Goal: Check status: Check status

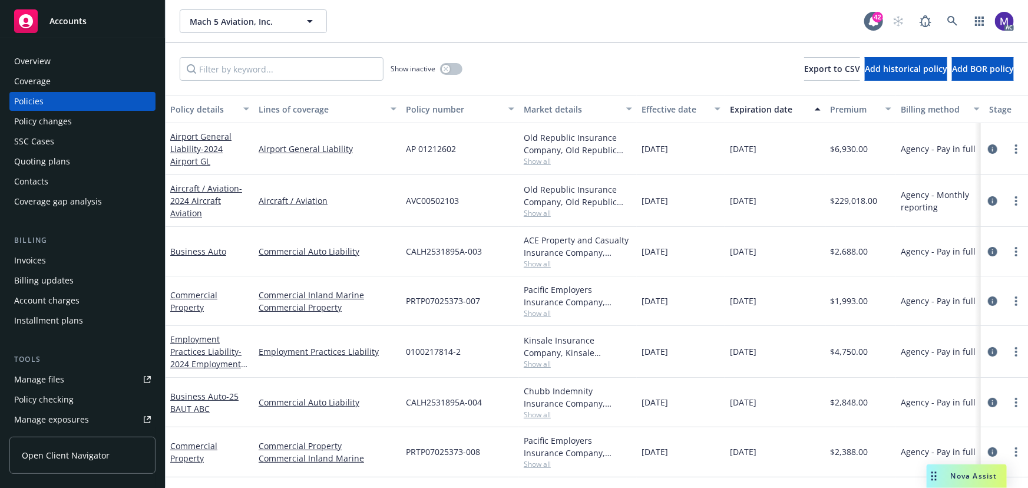
scroll to position [0, 274]
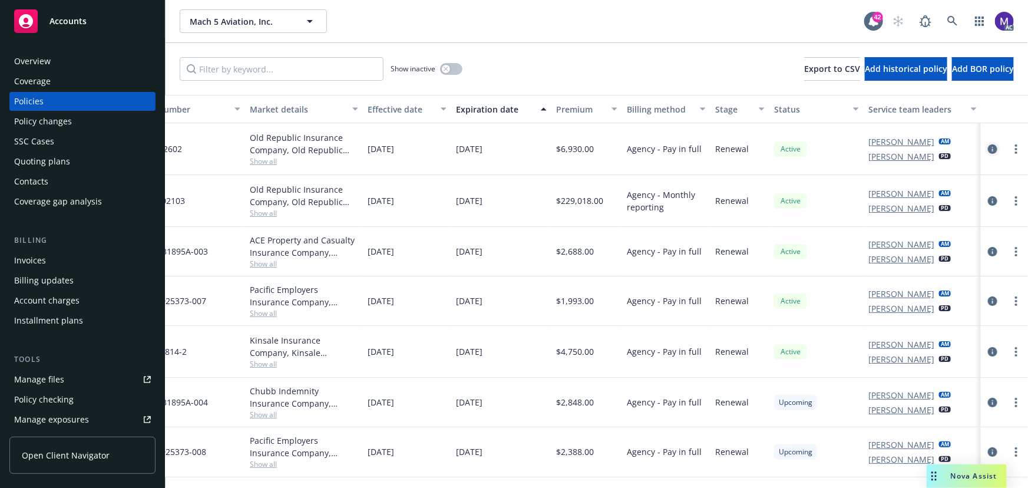
click at [990, 147] on icon "circleInformation" at bounding box center [992, 148] width 9 height 9
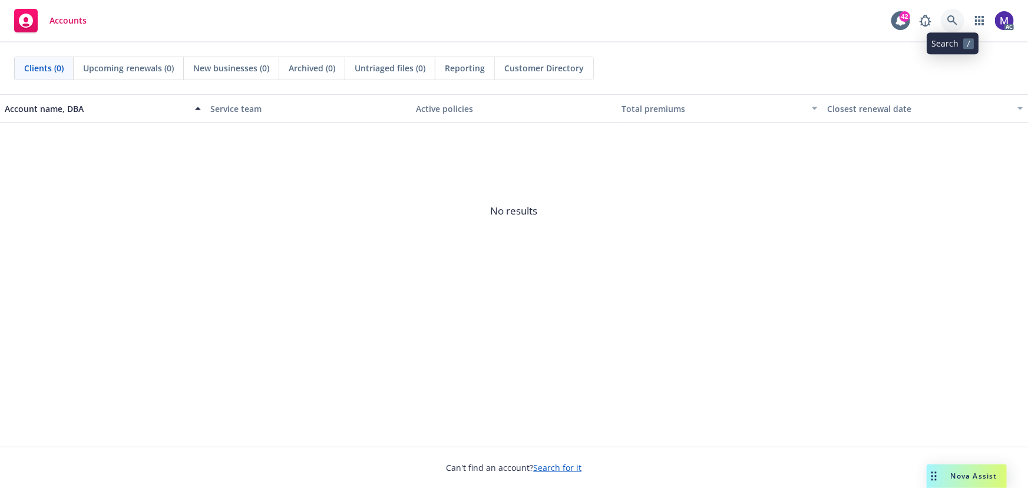
click at [949, 22] on icon at bounding box center [952, 20] width 11 height 11
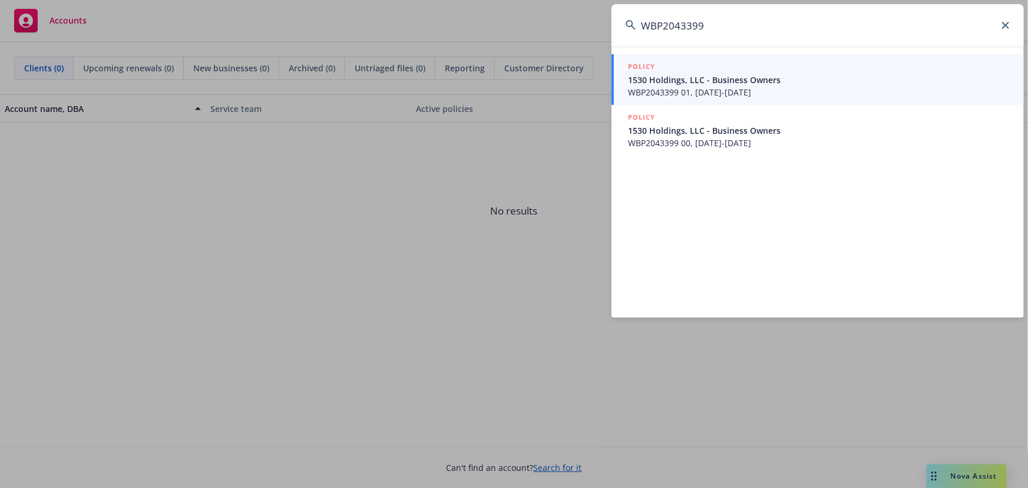
type input "WBP2043399"
drag, startPoint x: 688, startPoint y: 82, endPoint x: 974, endPoint y: 47, distance: 287.9
click at [688, 82] on span "1530 Holdings, LLC - Business Owners" at bounding box center [819, 80] width 382 height 12
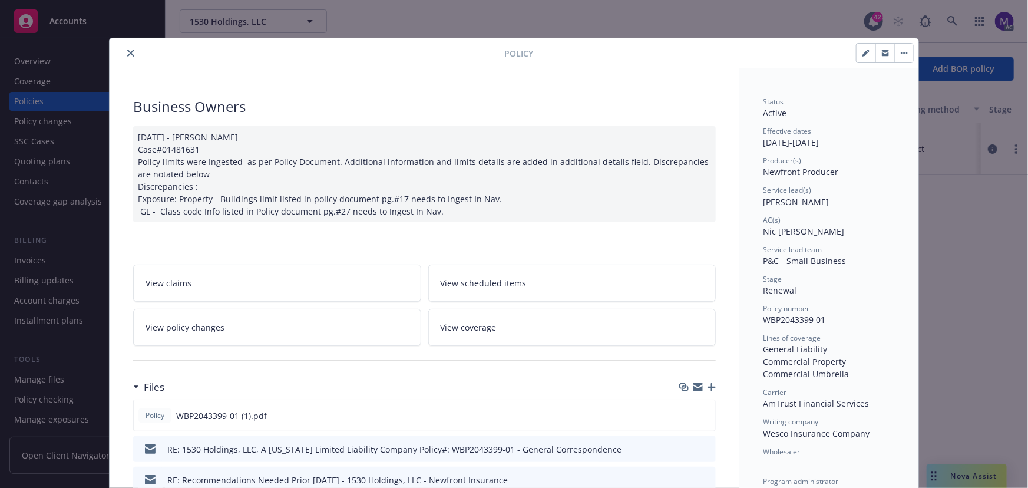
click at [129, 52] on icon "close" at bounding box center [130, 52] width 7 height 7
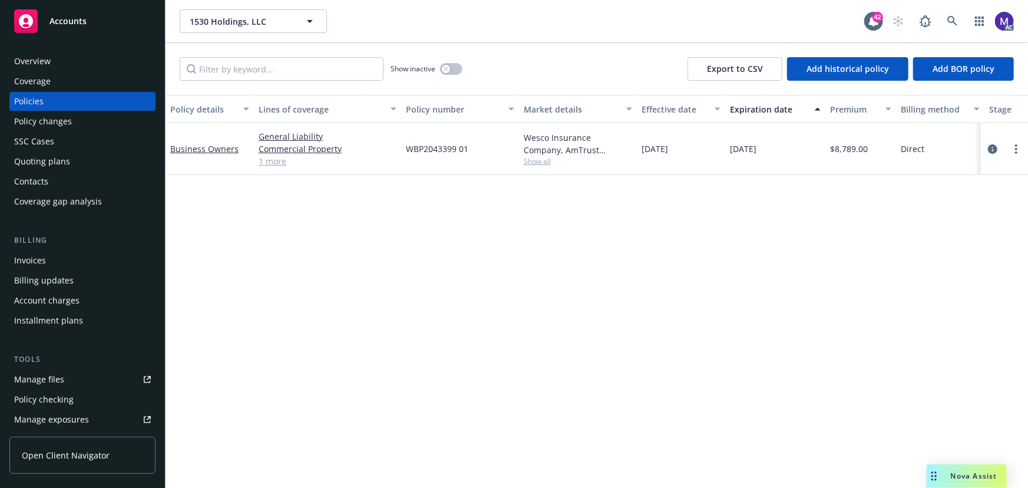
click at [37, 122] on div "Policy changes" at bounding box center [43, 121] width 58 height 19
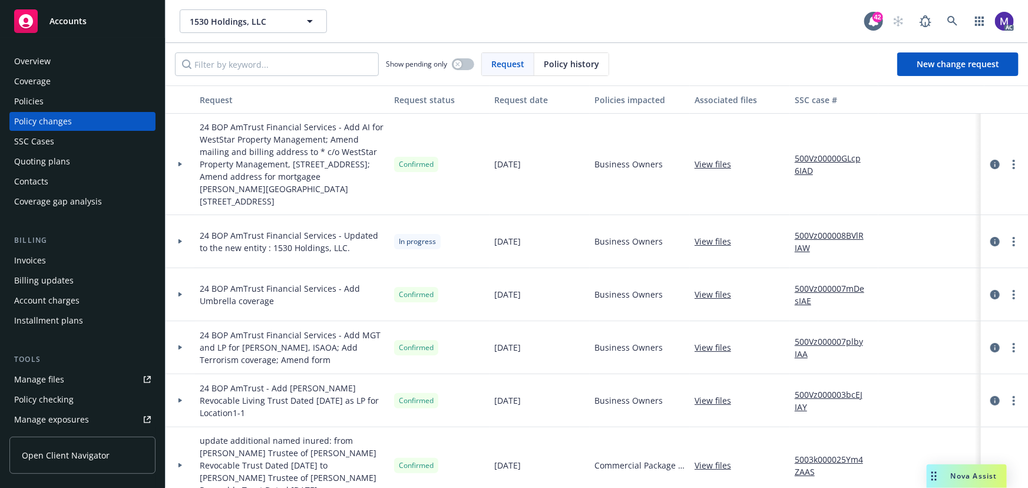
click at [188, 233] on div at bounding box center [180, 241] width 29 height 53
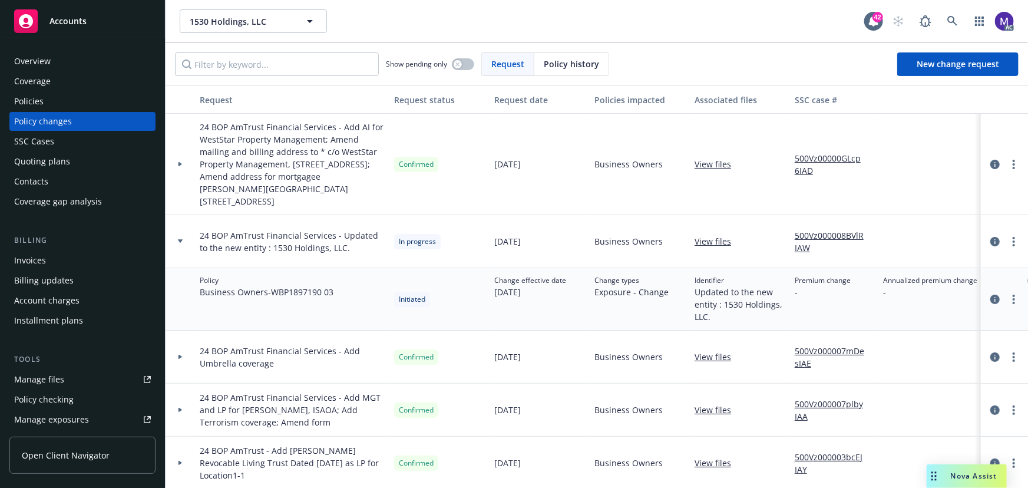
click at [834, 229] on link "500Vz000008BVlRIAW" at bounding box center [834, 241] width 79 height 25
click at [193, 236] on div at bounding box center [180, 241] width 29 height 53
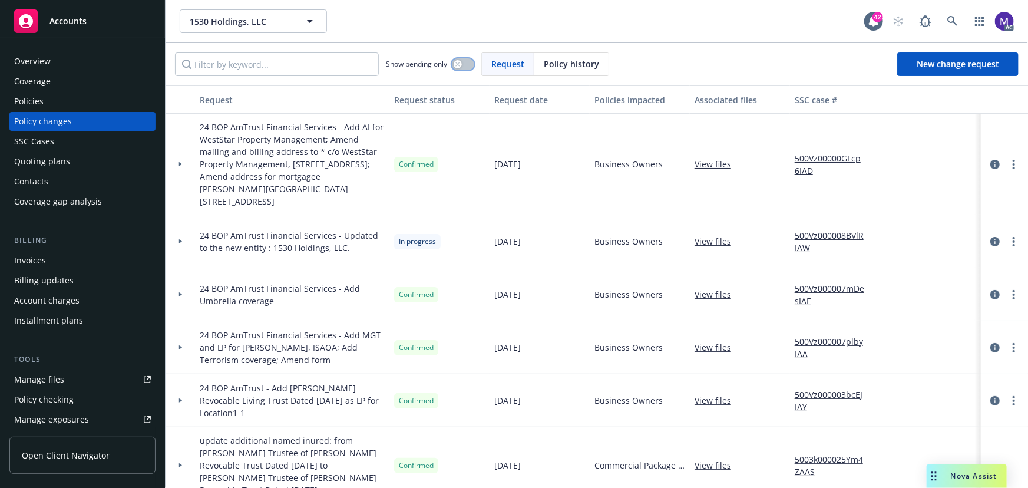
click at [461, 66] on div "button" at bounding box center [458, 64] width 8 height 8
